Goal: Information Seeking & Learning: Learn about a topic

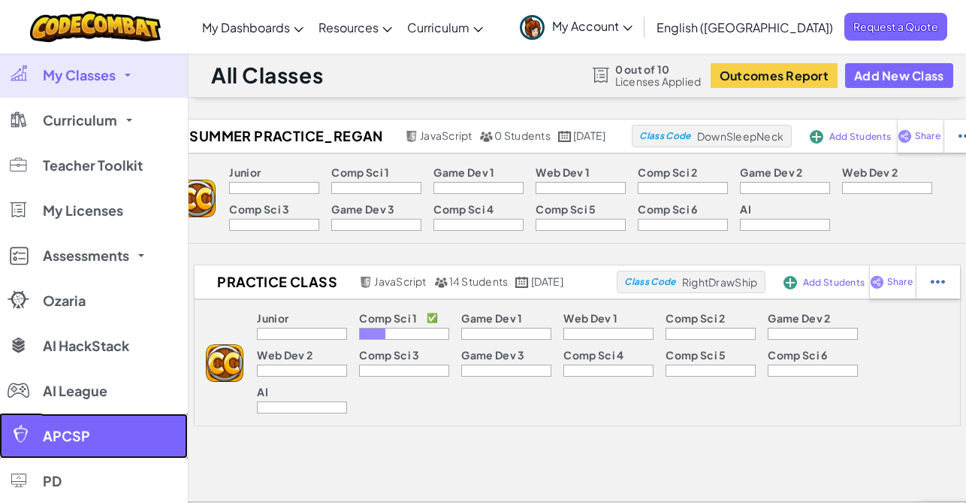
click at [87, 434] on link "APCSP" at bounding box center [94, 435] width 188 height 45
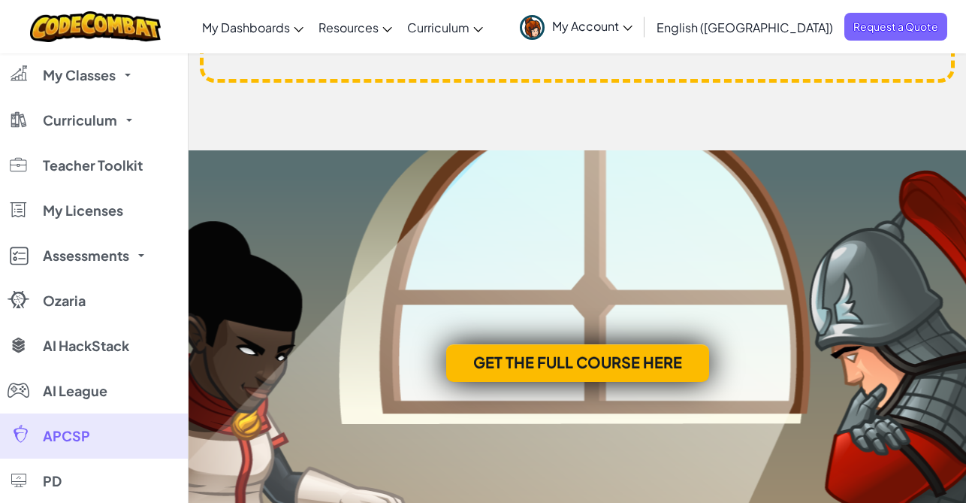
scroll to position [6138, 0]
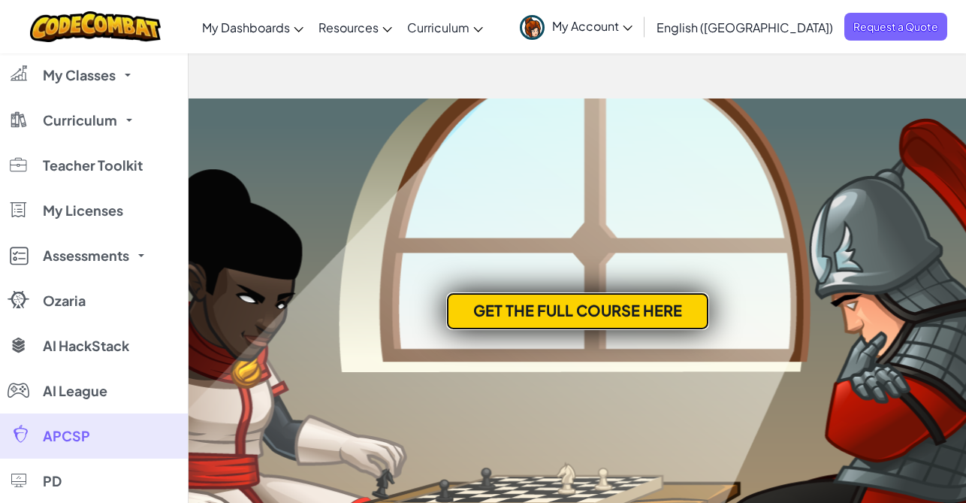
click at [610, 319] on link "Get the full course here" at bounding box center [577, 311] width 263 height 38
